Goal: Use online tool/utility

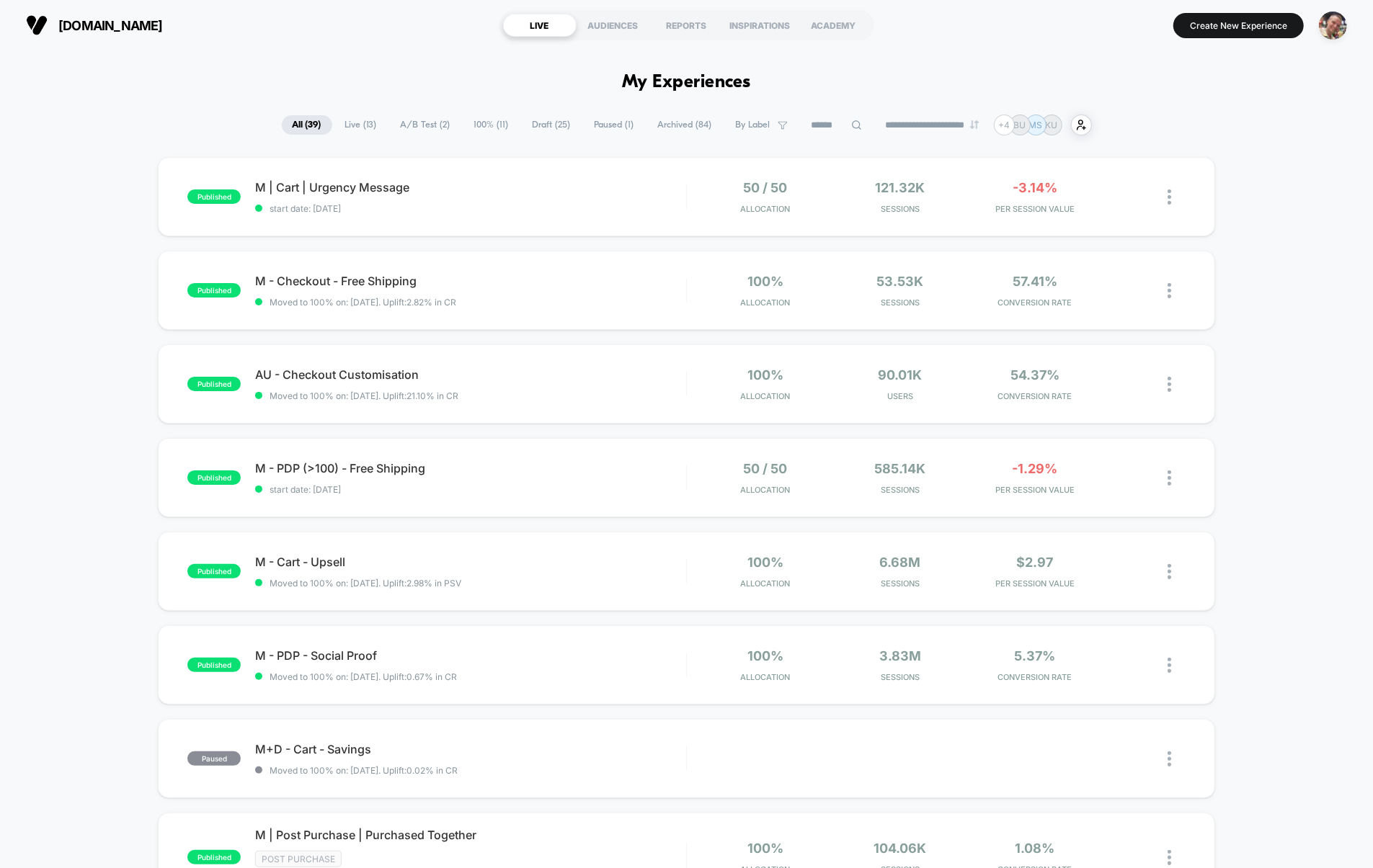
scroll to position [1098, 0]
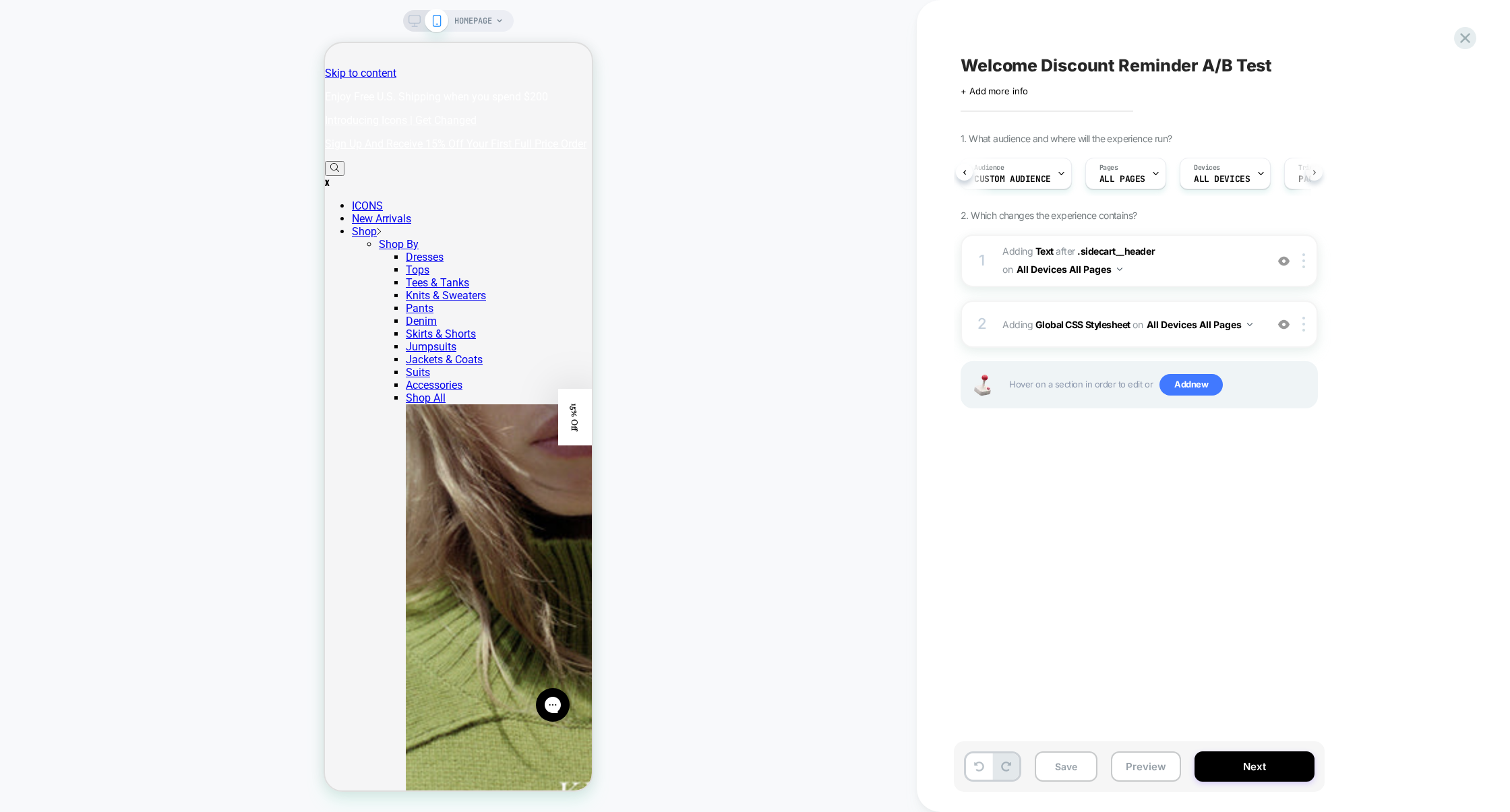
scroll to position [0, 80]
click at [1256, 176] on span "Page Load" at bounding box center [1242, 180] width 46 height 10
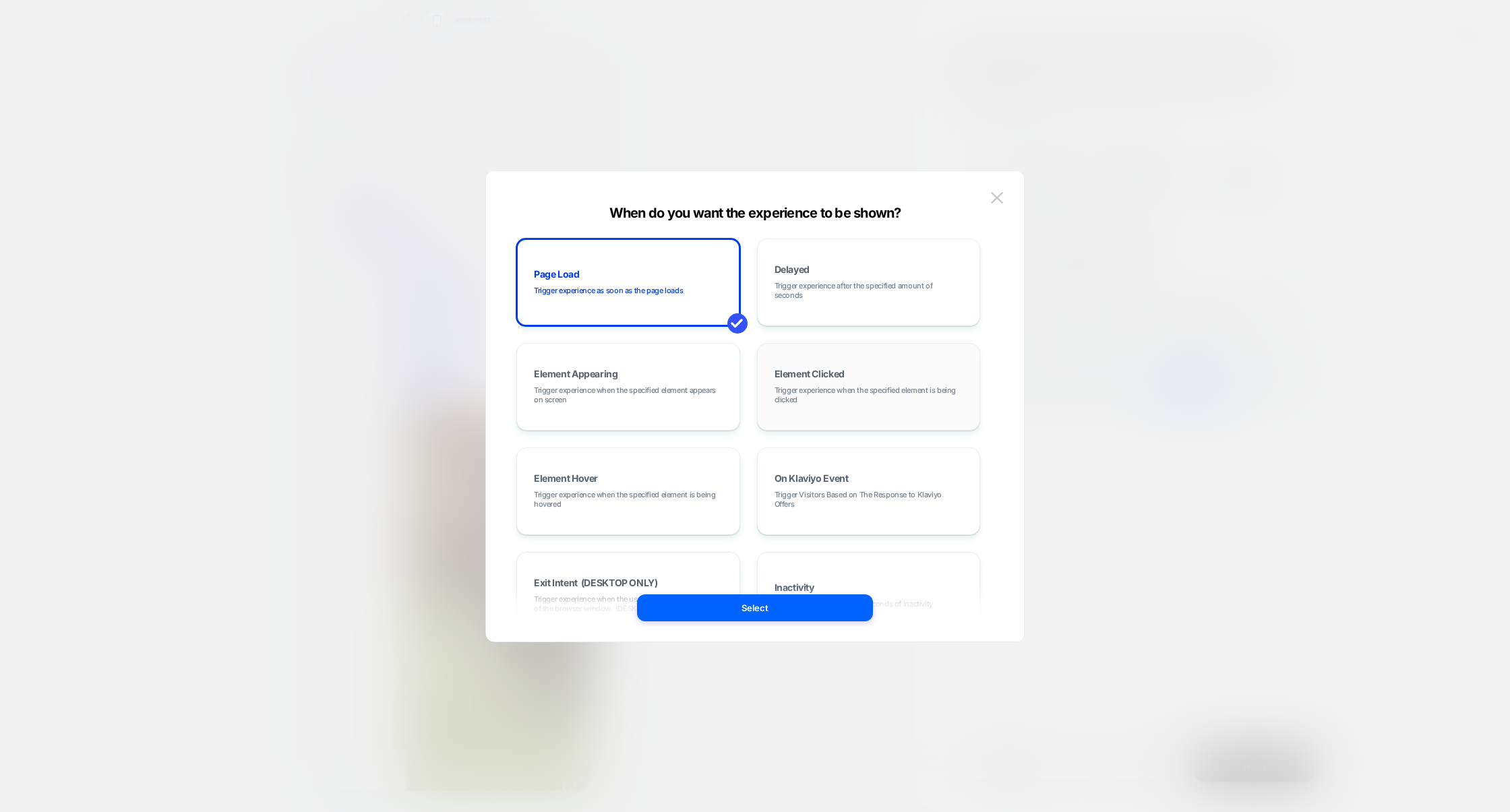
scroll to position [171, 0]
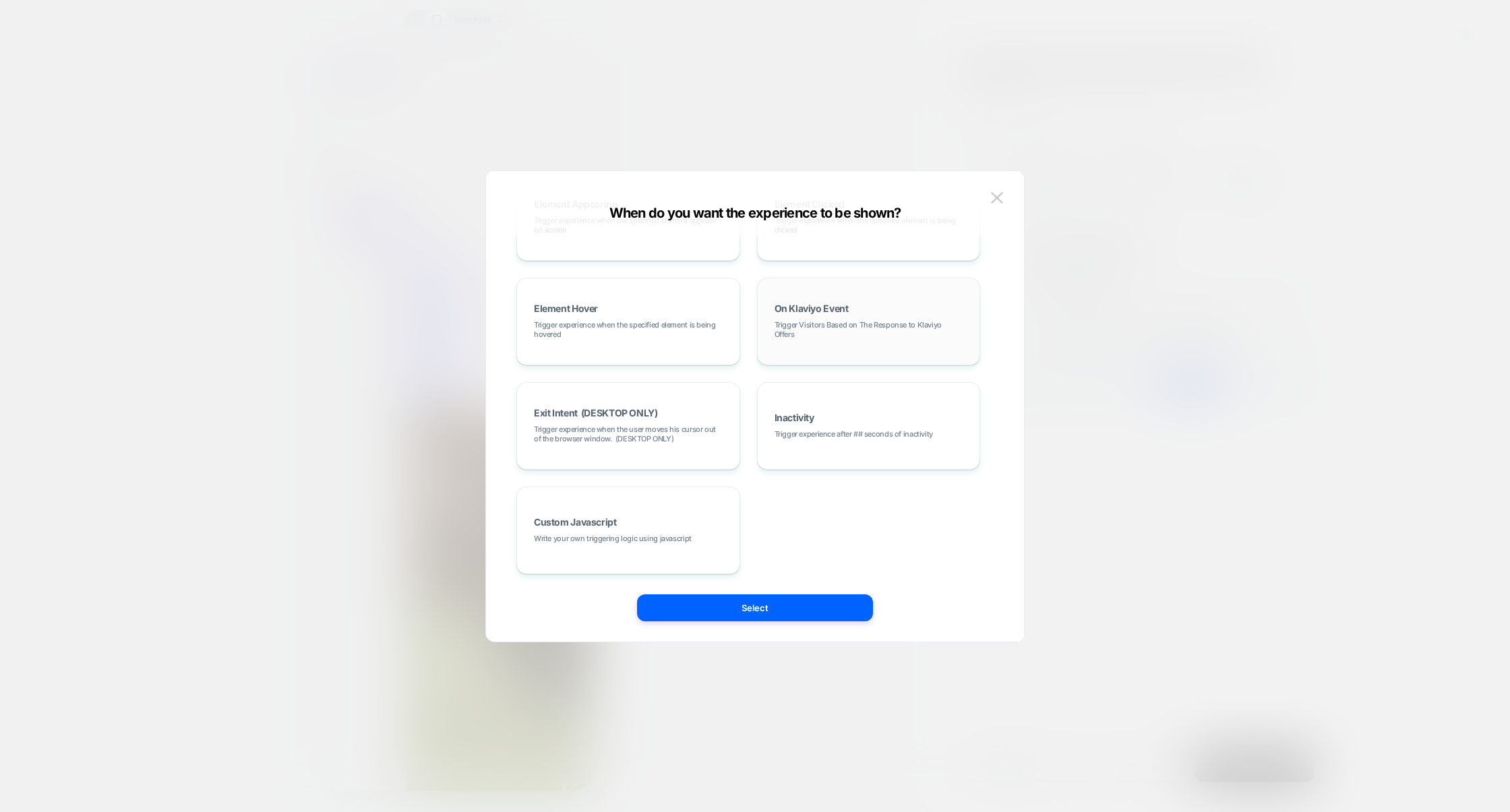
click at [862, 347] on div "On Klaviyo Event Trigger Visitors Based on The Response to Klaviyo Offers" at bounding box center [869, 321] width 209 height 73
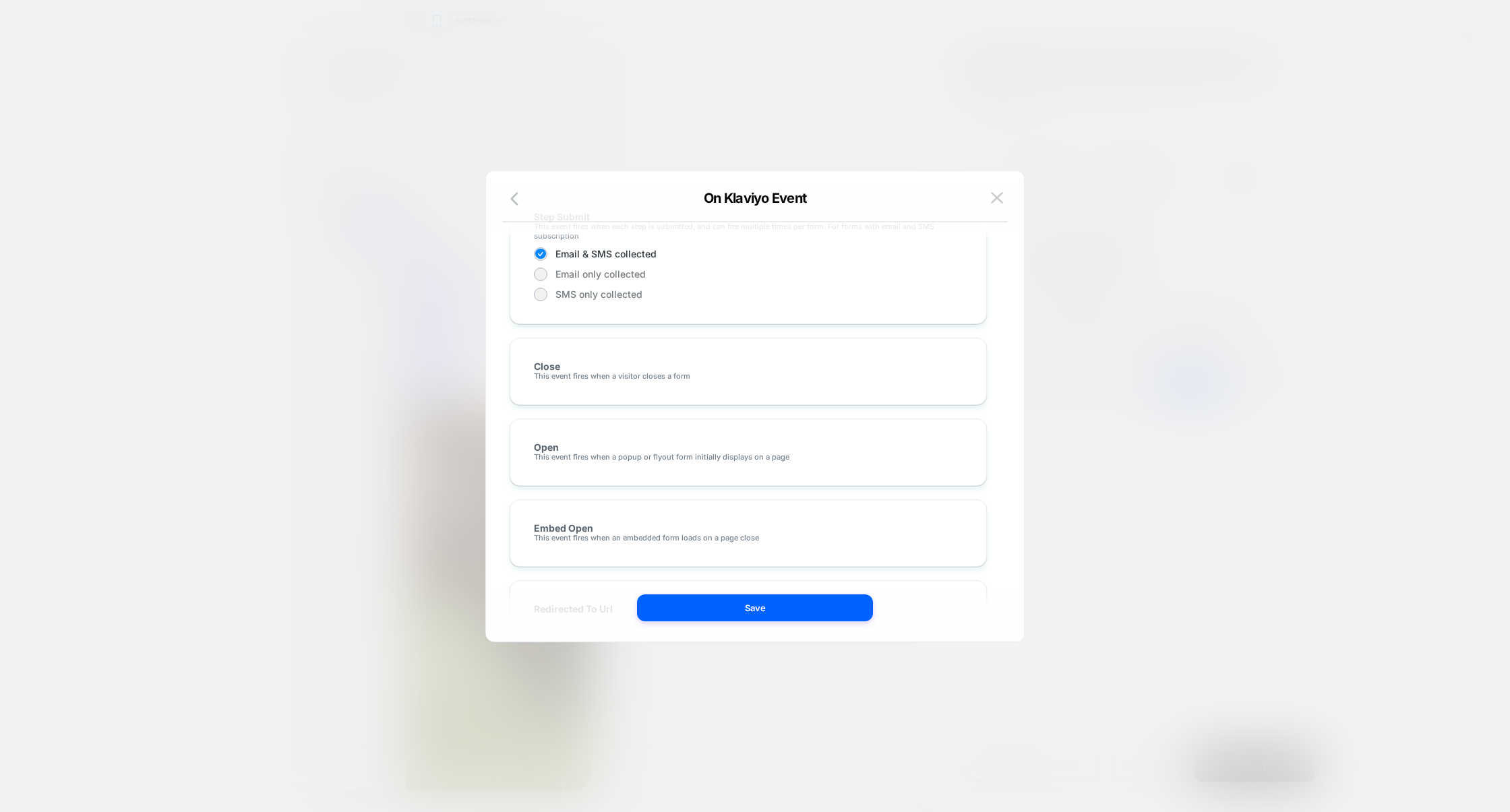
scroll to position [0, 0]
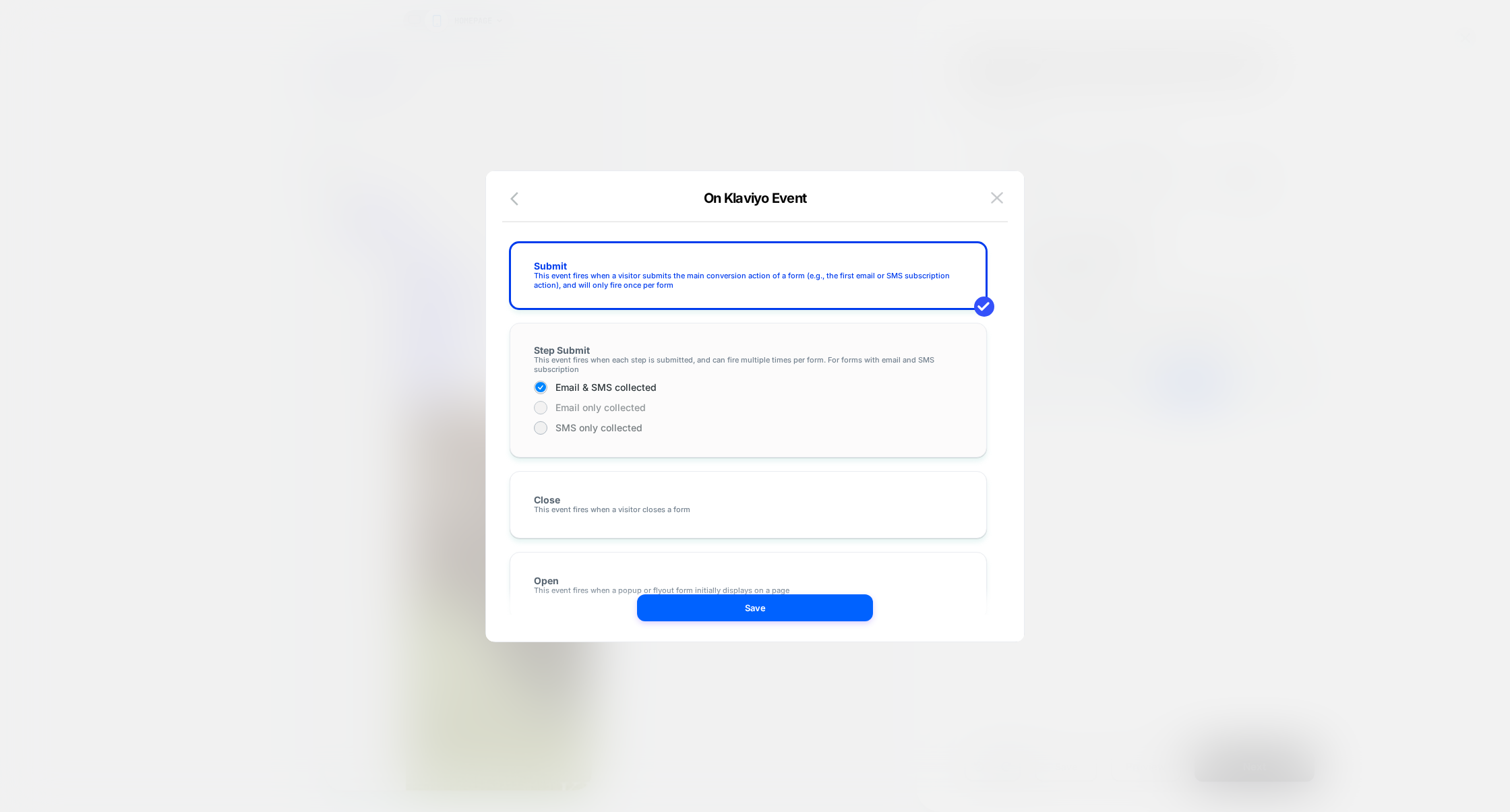
click at [635, 407] on span "Email only collected" at bounding box center [601, 408] width 90 height 10
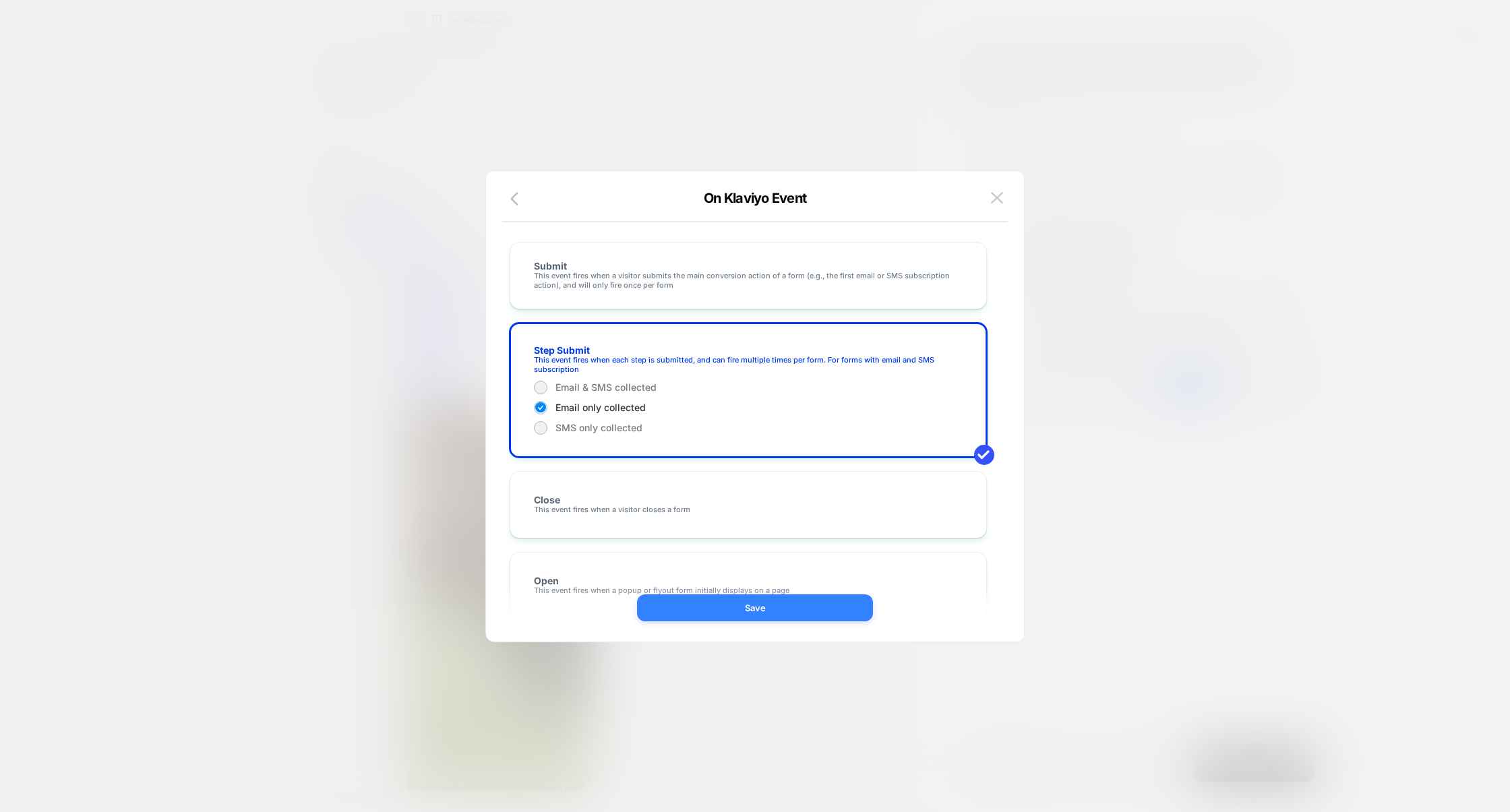
click at [763, 606] on button "Save" at bounding box center [755, 608] width 236 height 27
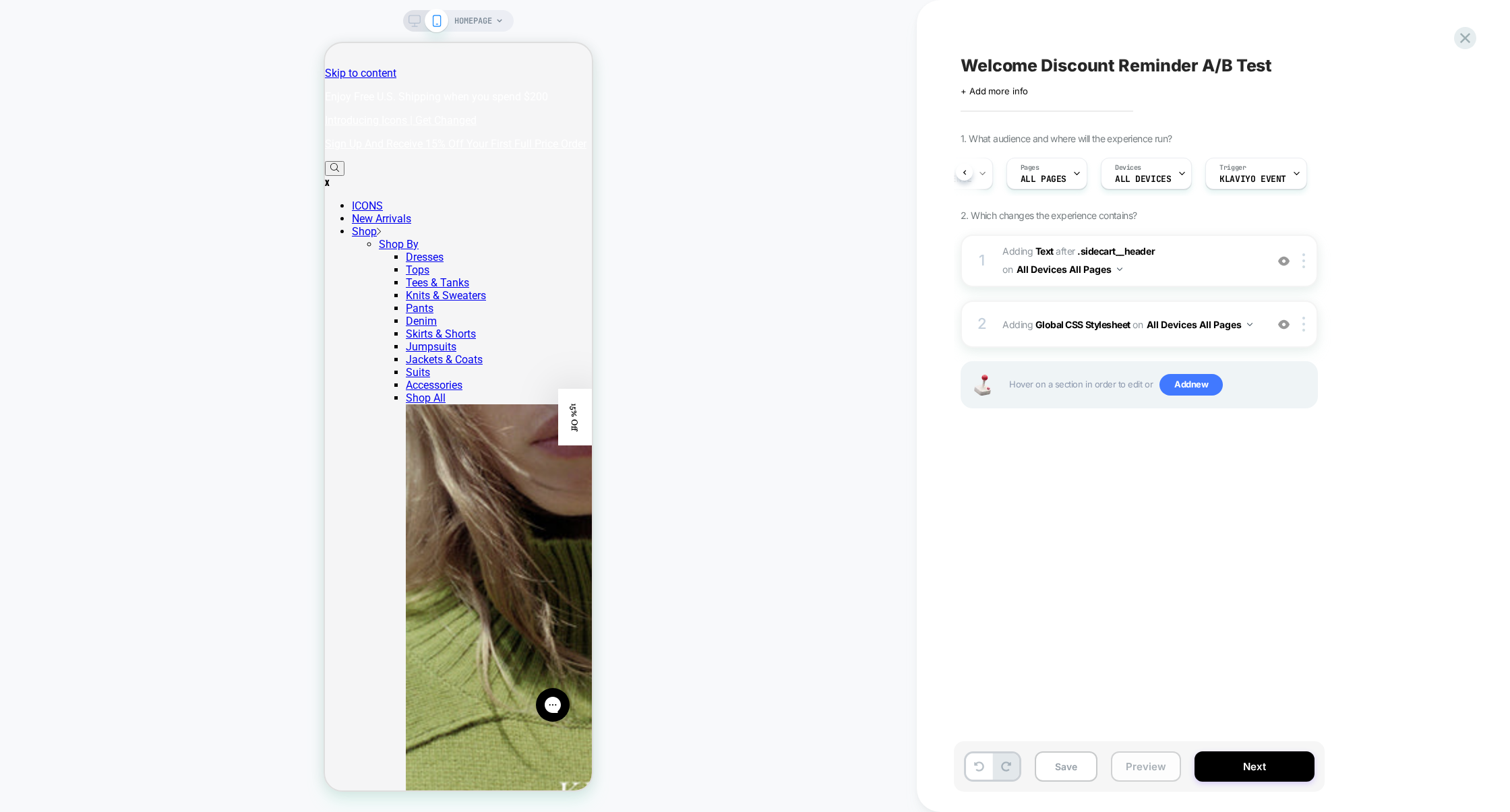
click at [1130, 770] on button "Preview" at bounding box center [1145, 766] width 70 height 31
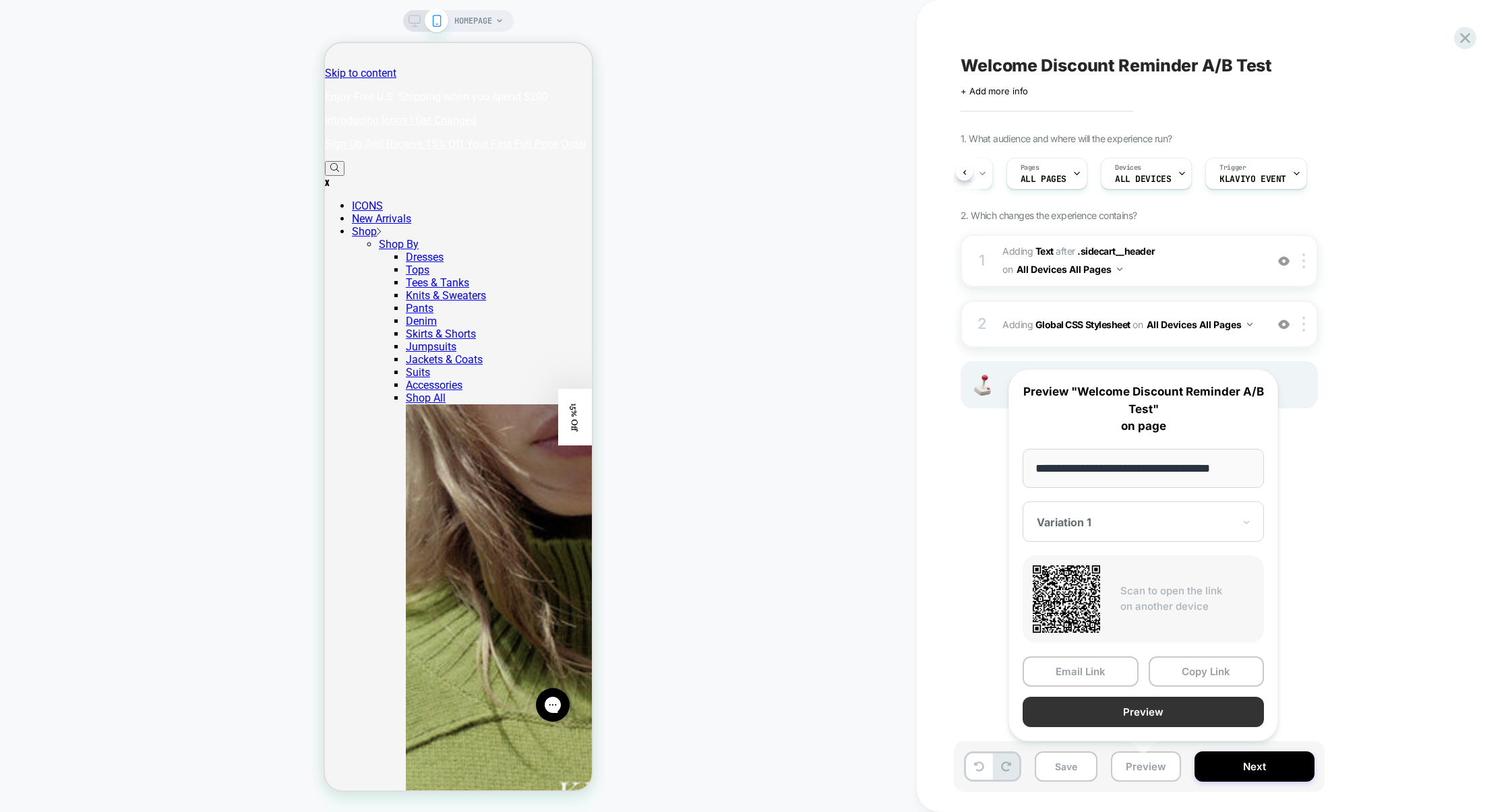
click at [1160, 717] on button "Preview" at bounding box center [1143, 712] width 241 height 31
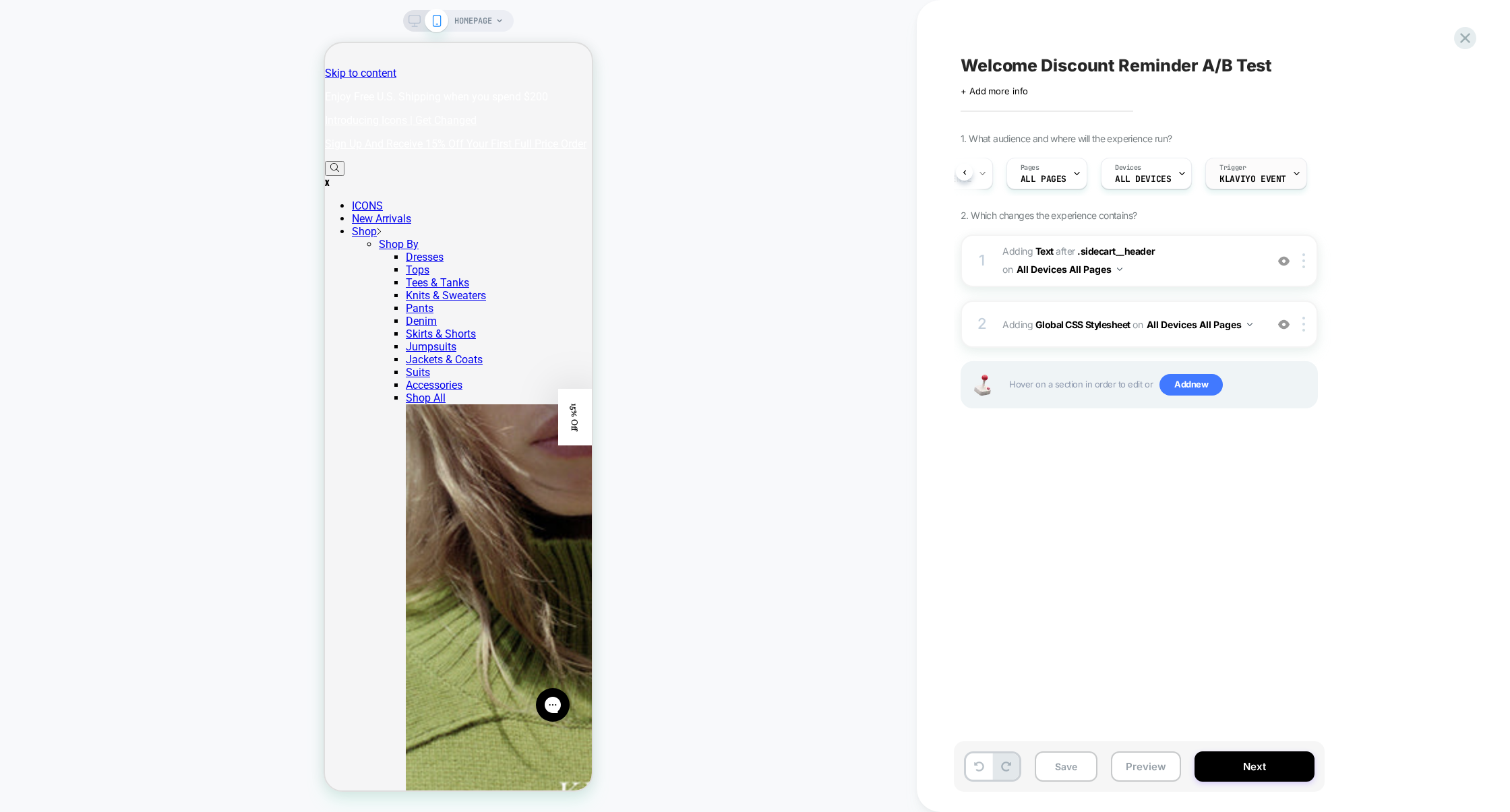
click at [1269, 182] on span "Klaviyo Event" at bounding box center [1253, 180] width 67 height 10
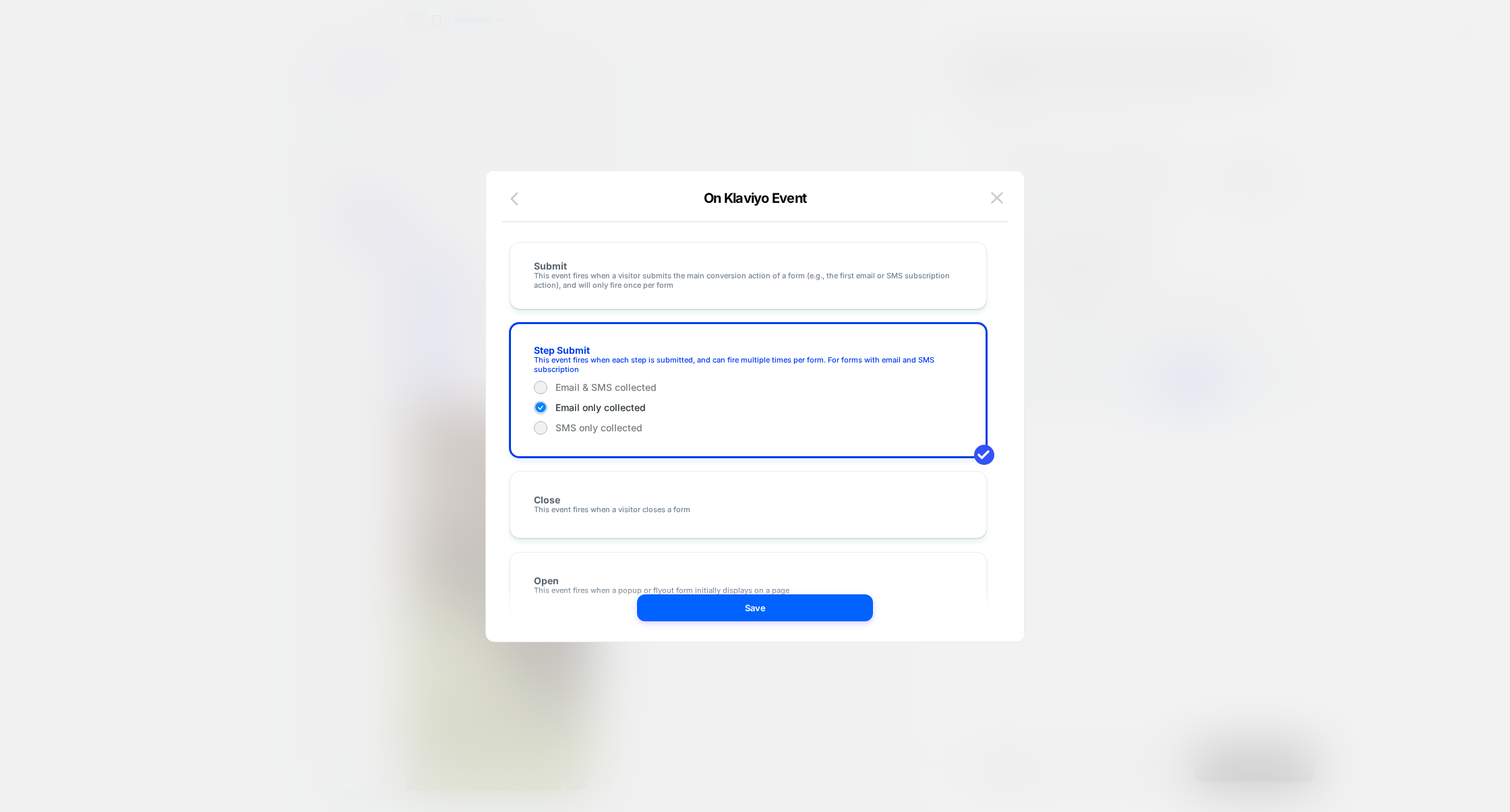
click at [521, 201] on icon "button" at bounding box center [518, 199] width 16 height 16
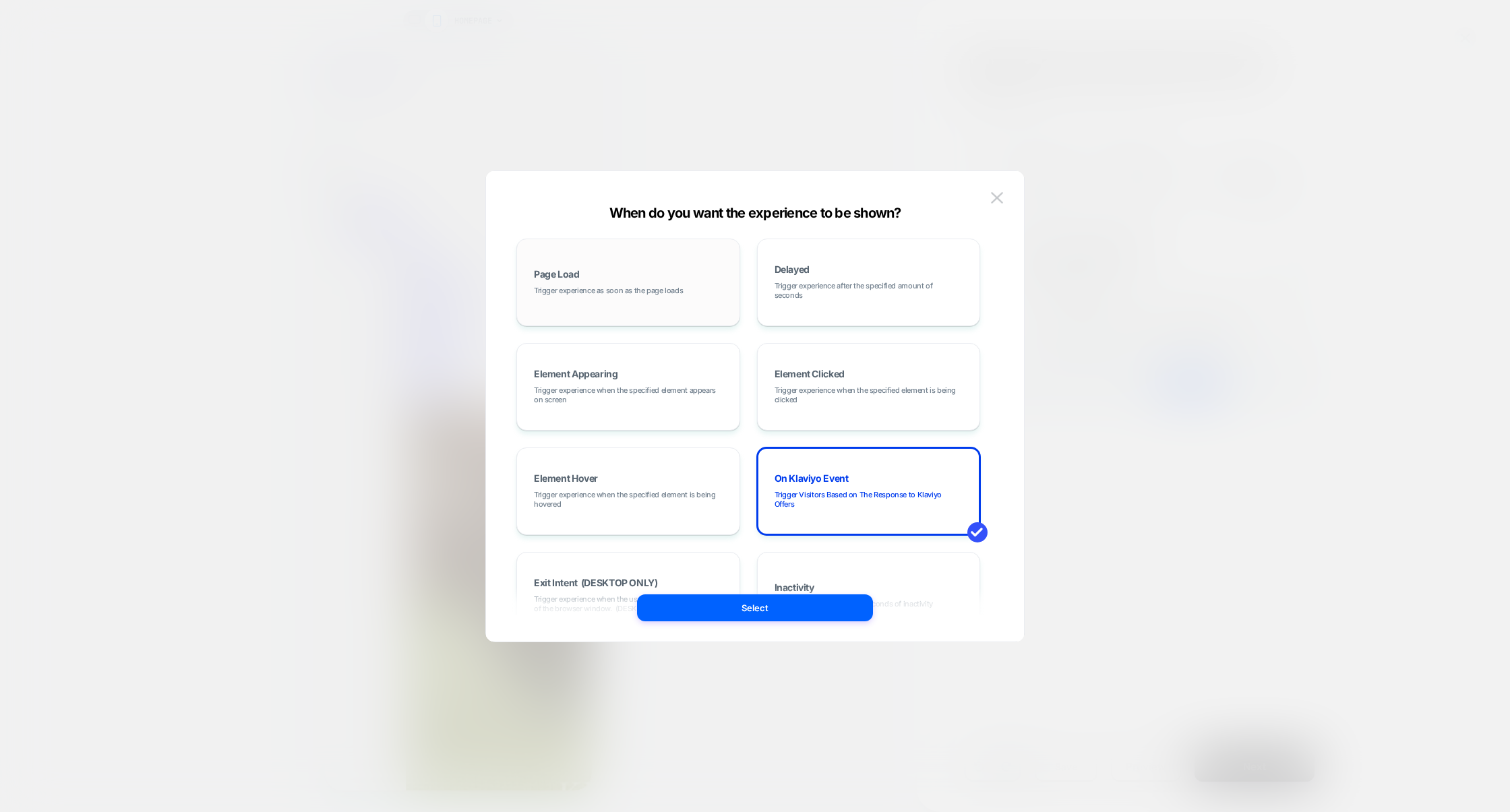
click at [592, 261] on div "Page Load Trigger experience as soon as the page loads" at bounding box center [628, 282] width 209 height 73
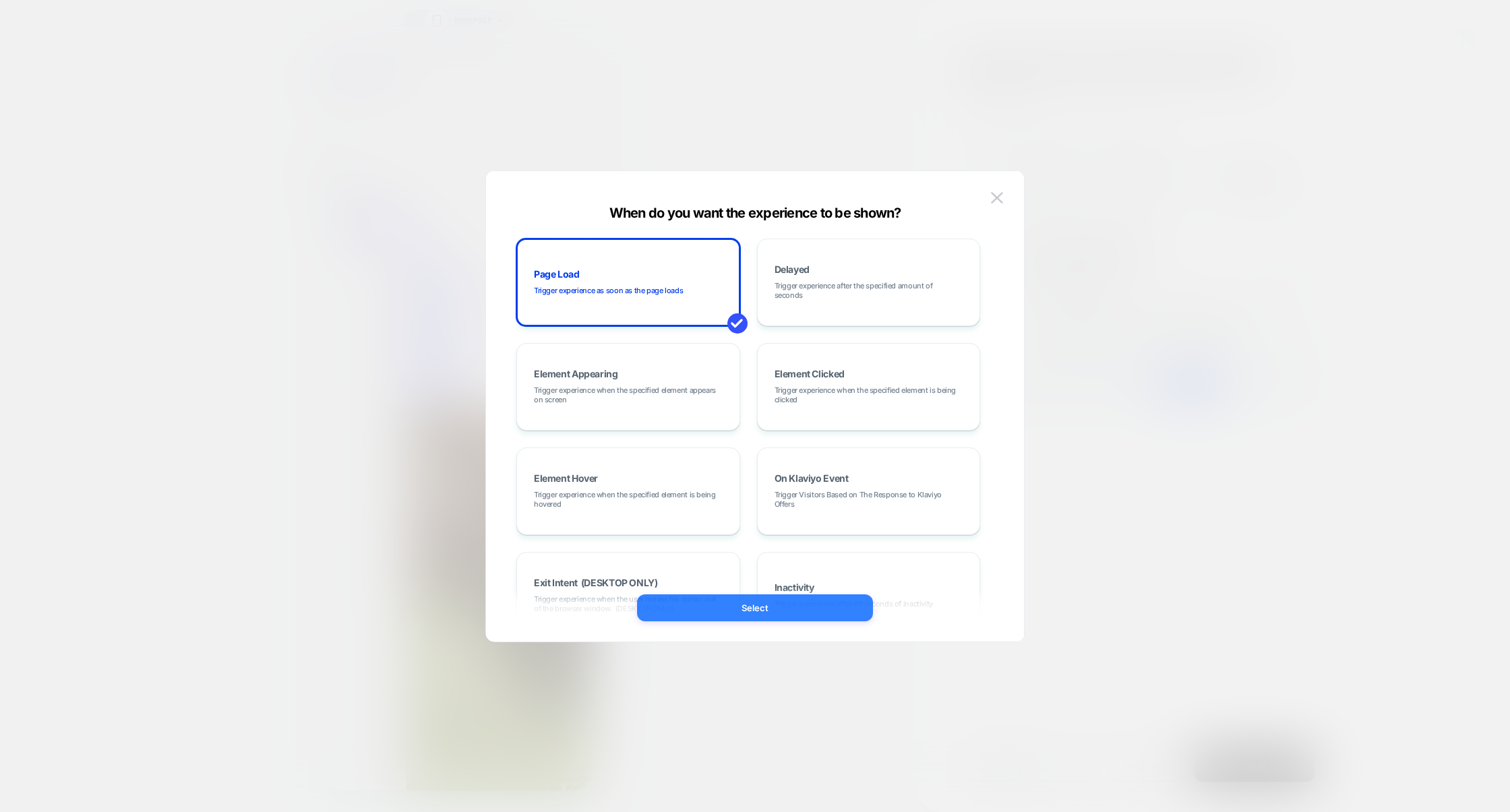
click at [762, 609] on button "Select" at bounding box center [755, 608] width 236 height 27
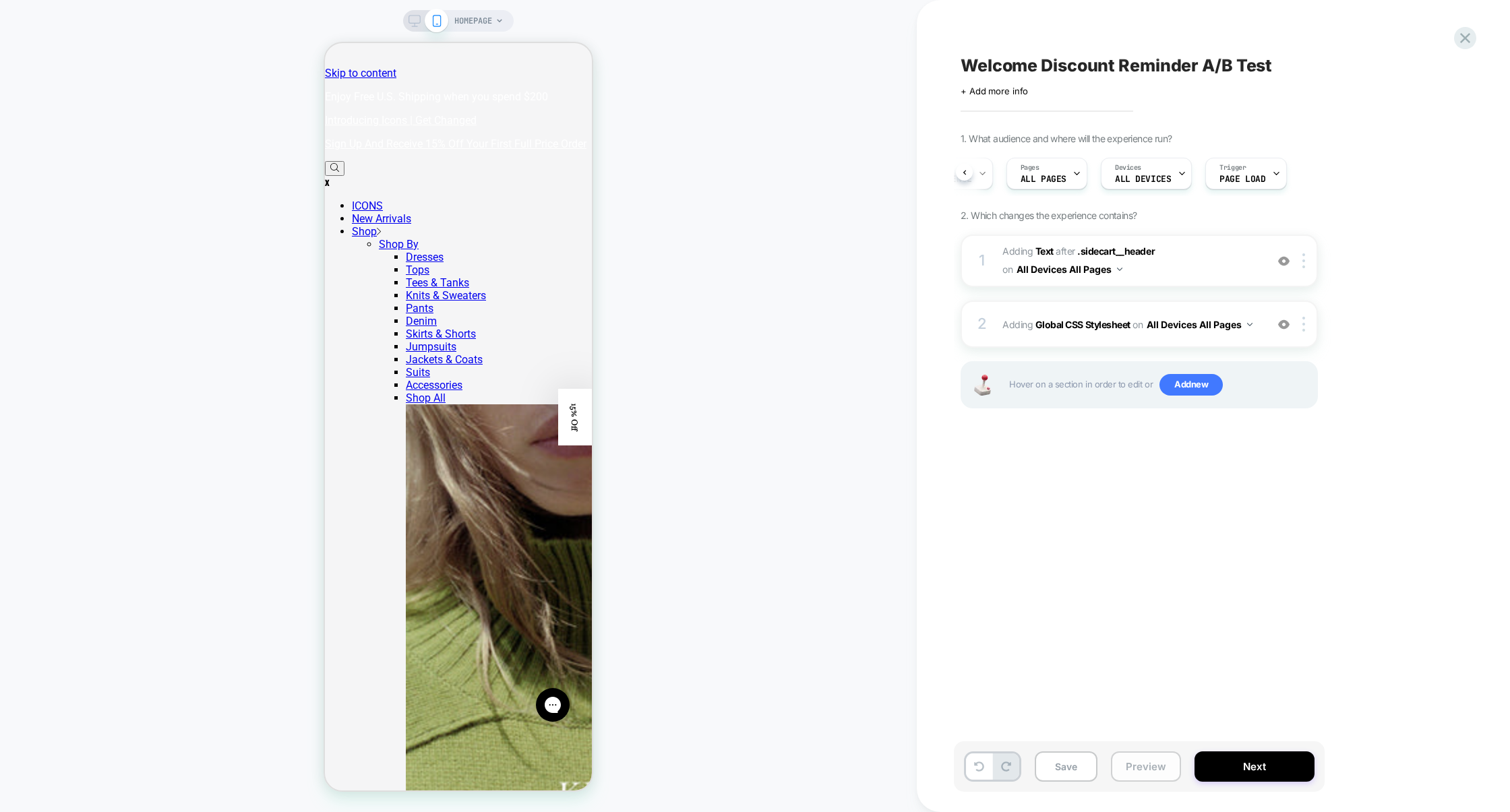
click at [1147, 756] on button "Preview" at bounding box center [1145, 766] width 70 height 31
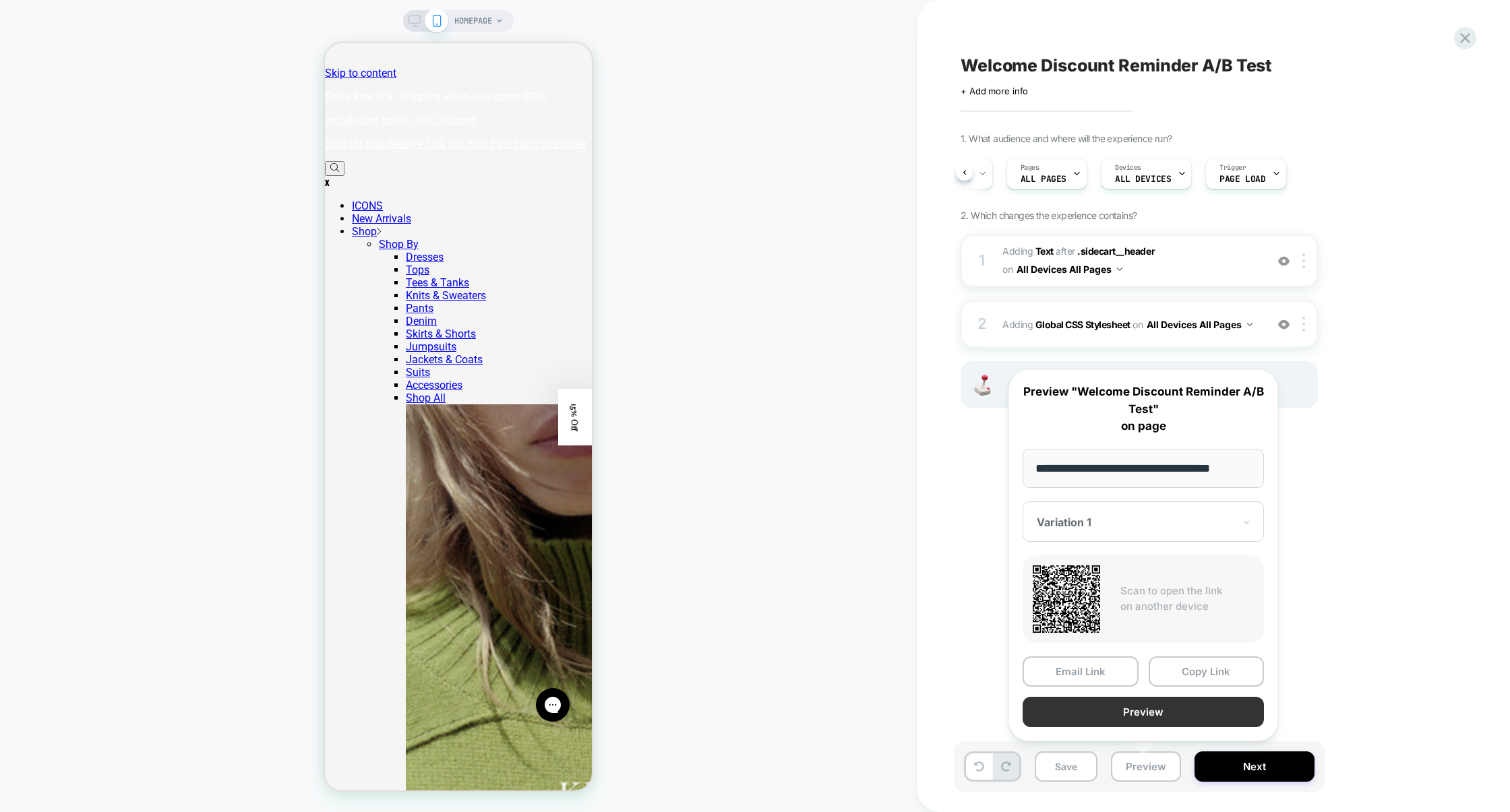
click at [1135, 713] on button "Preview" at bounding box center [1143, 712] width 241 height 31
